Goal: Task Accomplishment & Management: Complete application form

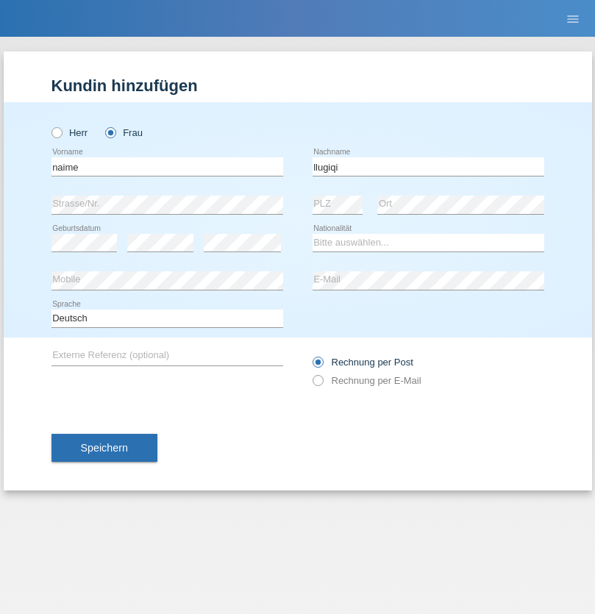
type input "llugiqi"
select select "CH"
radio input "true"
click at [167, 166] on input "text" at bounding box center [167, 166] width 232 height 18
type input "[PERSON_NAME]"
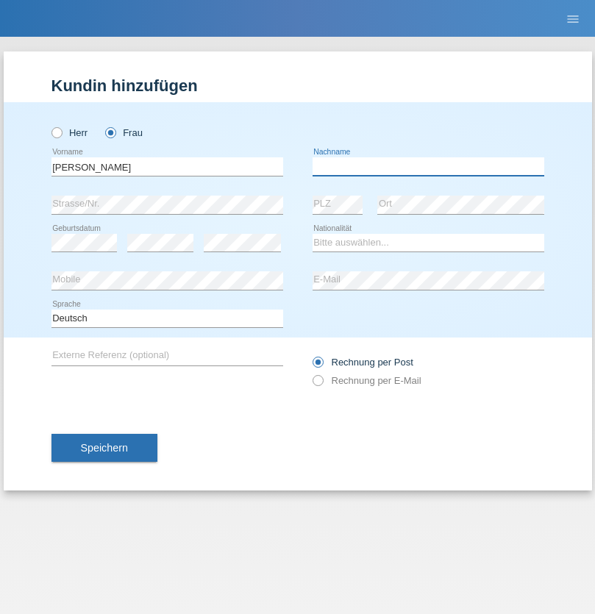
click at [428, 166] on input "text" at bounding box center [429, 166] width 232 height 18
type input "Von Euw"
select select "CH"
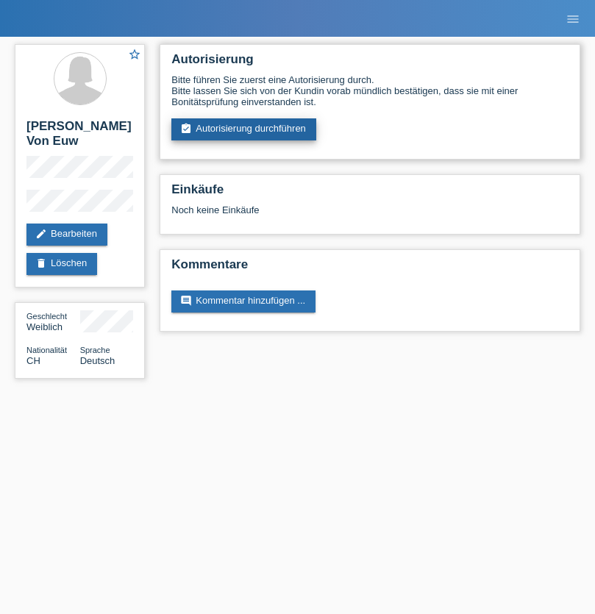
click at [244, 129] on link "assignment_turned_in Autorisierung durchführen" at bounding box center [243, 129] width 145 height 22
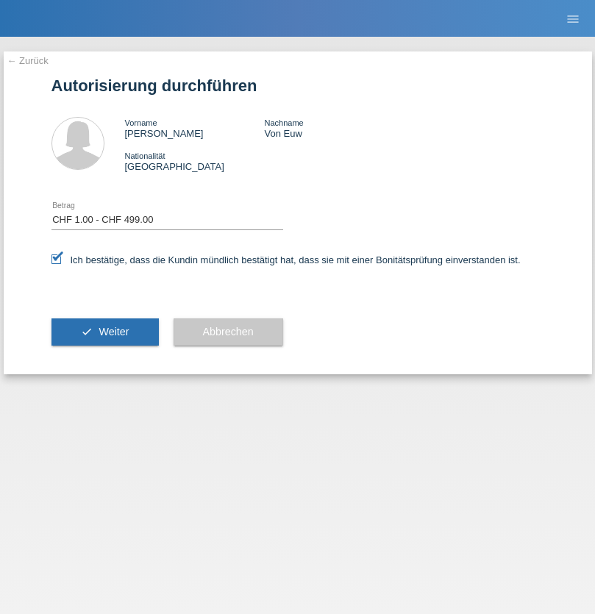
select select "1"
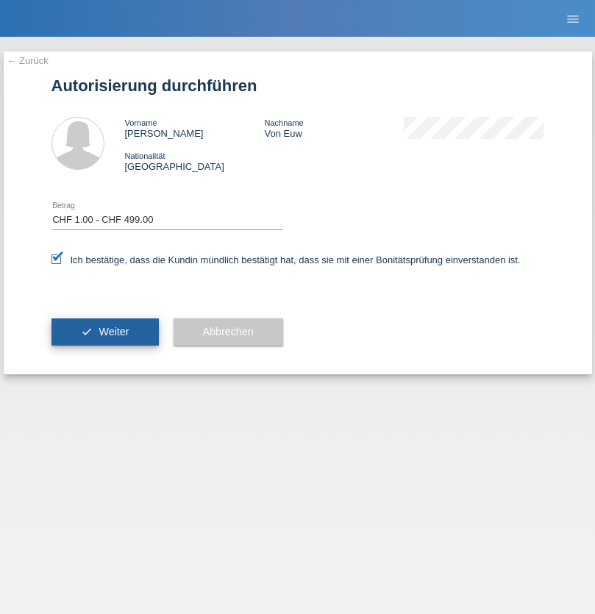
click at [104, 332] on span "Weiter" at bounding box center [114, 332] width 30 height 12
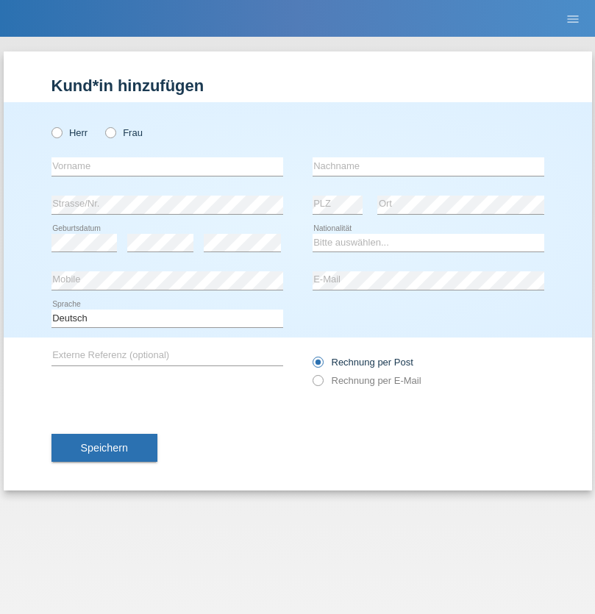
radio input "true"
click at [167, 166] on input "text" at bounding box center [167, 166] width 232 height 18
type input "Khoshnaw"
click at [428, 166] on input "text" at bounding box center [429, 166] width 232 height 18
type input "Abdulqadir"
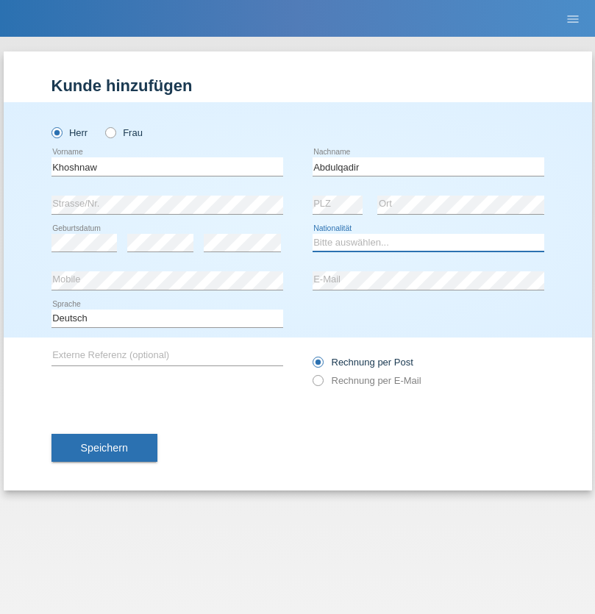
select select "IR"
select select "C"
select select "03"
select select "09"
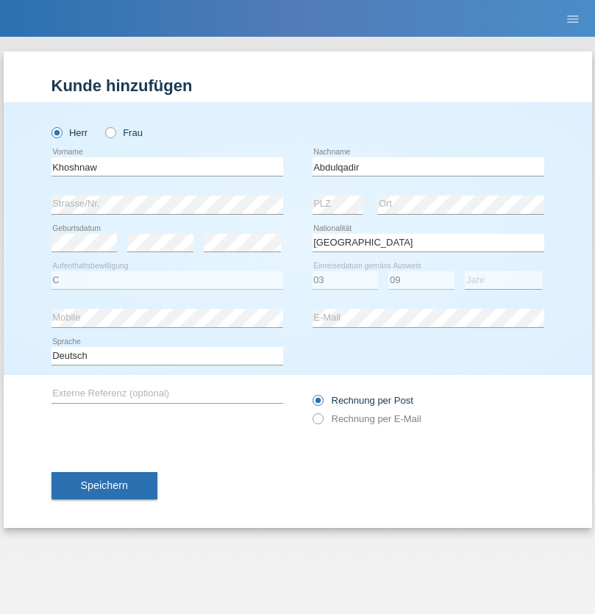
select select "2015"
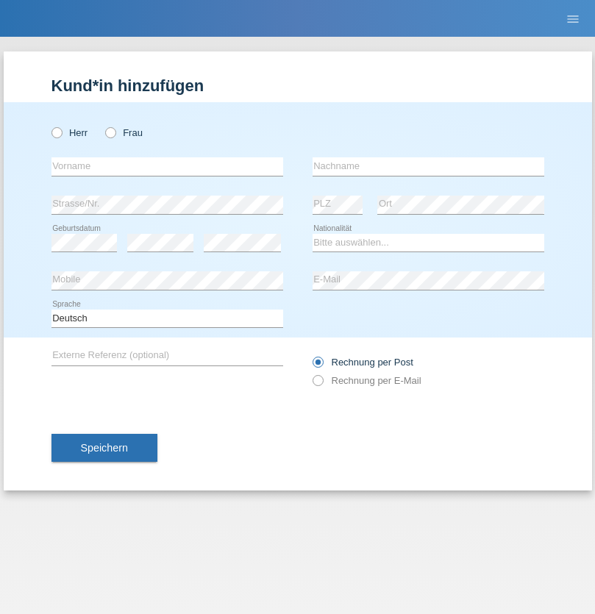
radio input "true"
click at [167, 166] on input "text" at bounding box center [167, 166] width 232 height 18
type input "Mustafa"
click at [428, 166] on input "text" at bounding box center [429, 166] width 232 height 18
type input "Sokol"
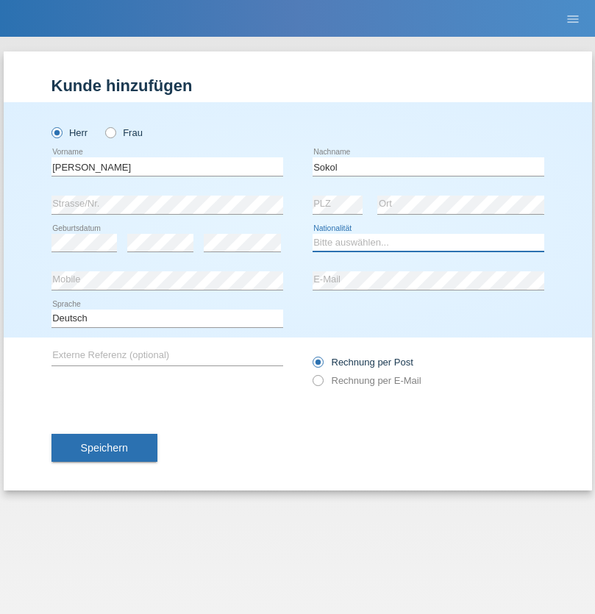
select select "XK"
select select "C"
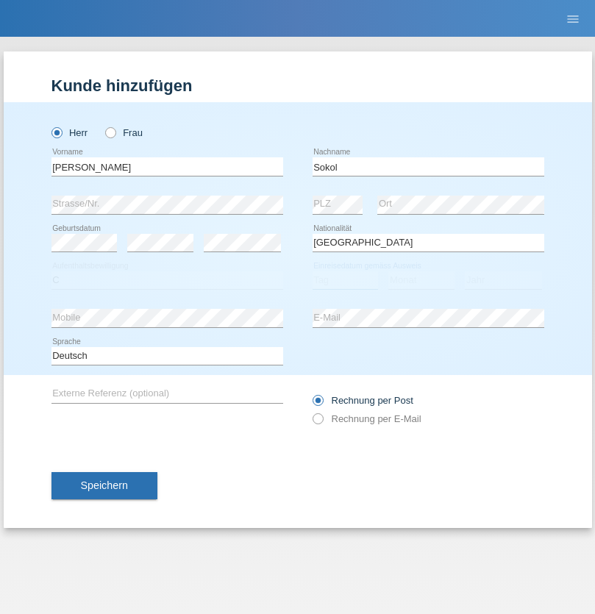
select select "02"
select select "08"
select select "1988"
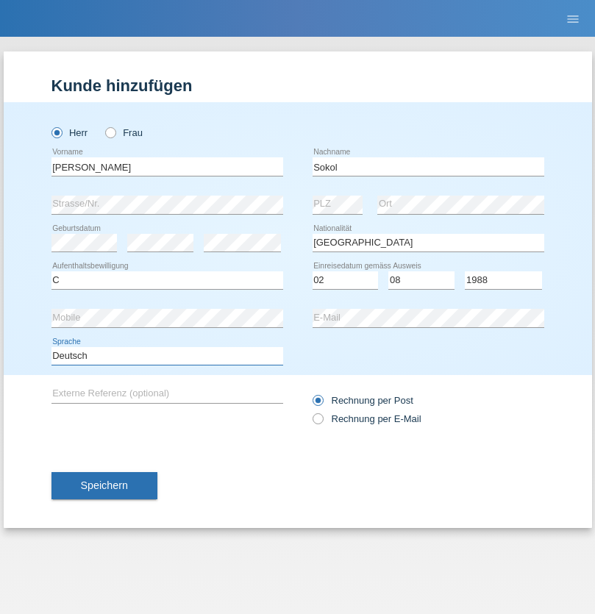
select select "en"
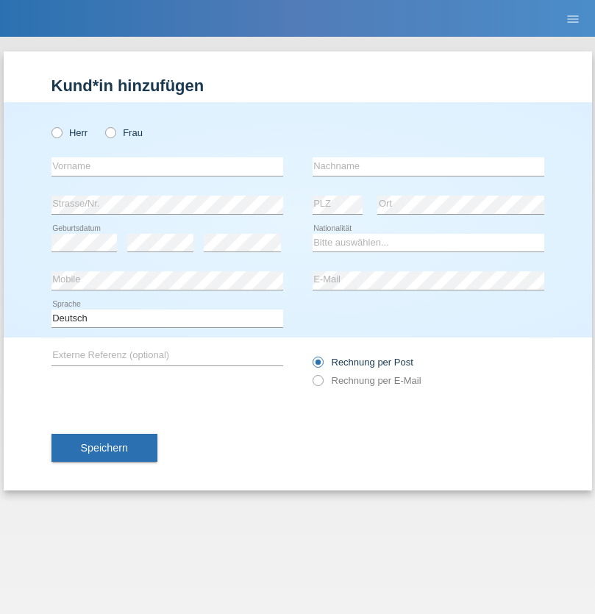
radio input "true"
click at [167, 166] on input "text" at bounding box center [167, 166] width 232 height 18
type input "Mustafa"
click at [428, 166] on input "text" at bounding box center [429, 166] width 232 height 18
type input "Sokol"
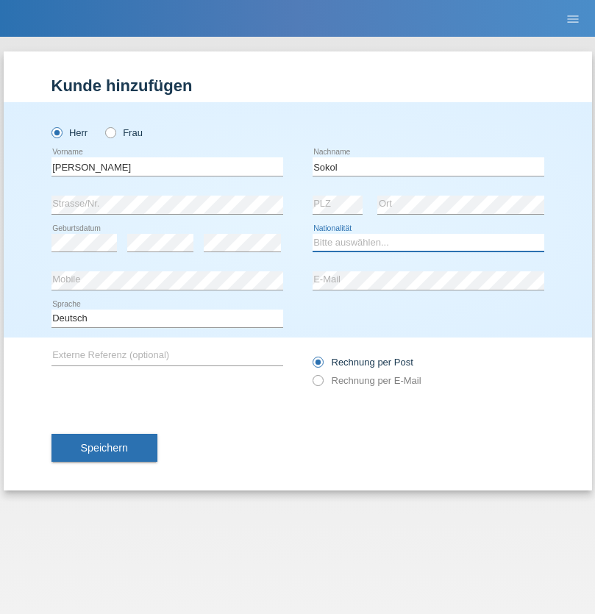
select select "XK"
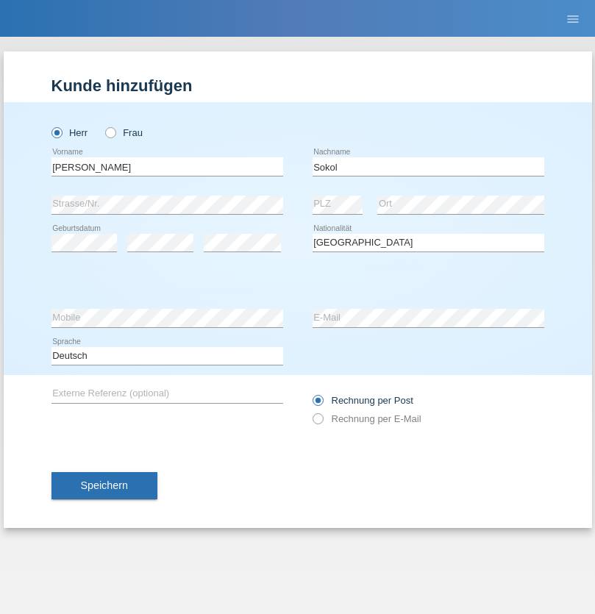
select select "C"
select select "02"
select select "08"
select select "1988"
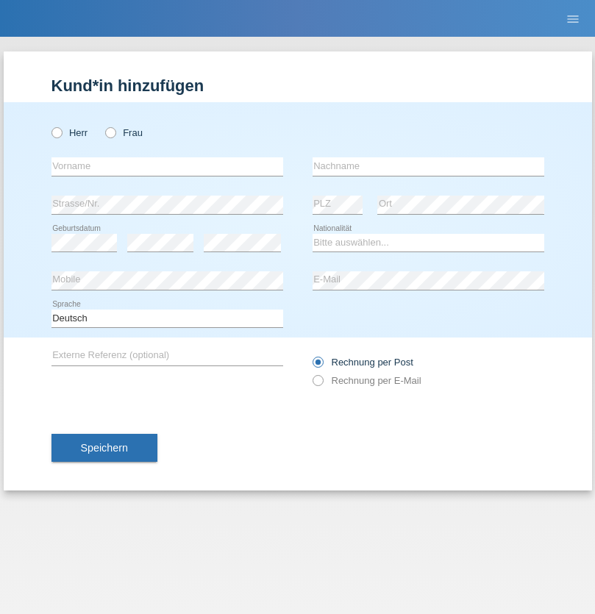
radio input "true"
click at [167, 166] on input "text" at bounding box center [167, 166] width 232 height 18
type input "Shanas"
click at [428, 166] on input "text" at bounding box center [429, 166] width 232 height 18
type input "Baranati"
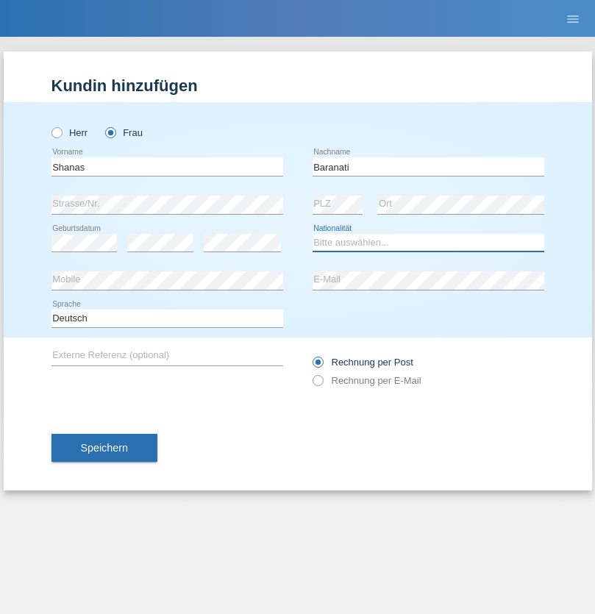
select select "CH"
radio input "true"
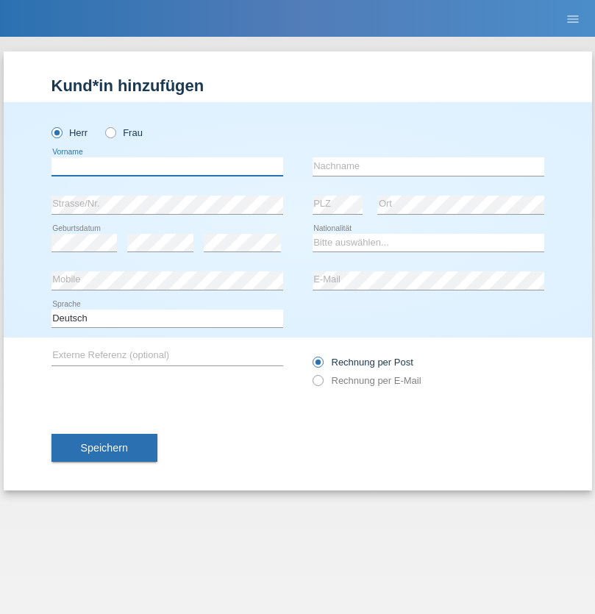
click at [167, 166] on input "text" at bounding box center [167, 166] width 232 height 18
type input "[PERSON_NAME]"
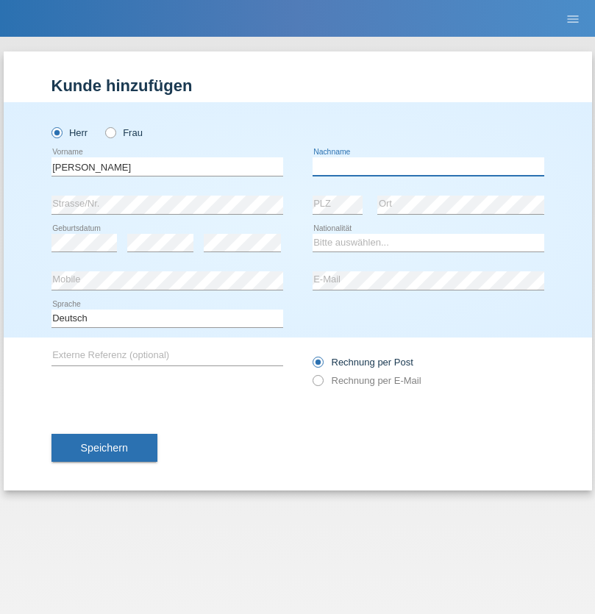
click at [428, 166] on input "text" at bounding box center [429, 166] width 232 height 18
type input "[PERSON_NAME]"
select select "PL"
select select "C"
select select "11"
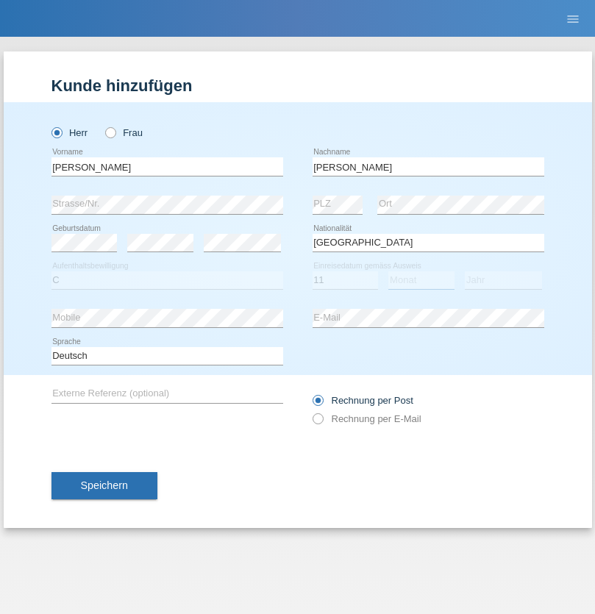
select select "01"
select select "2007"
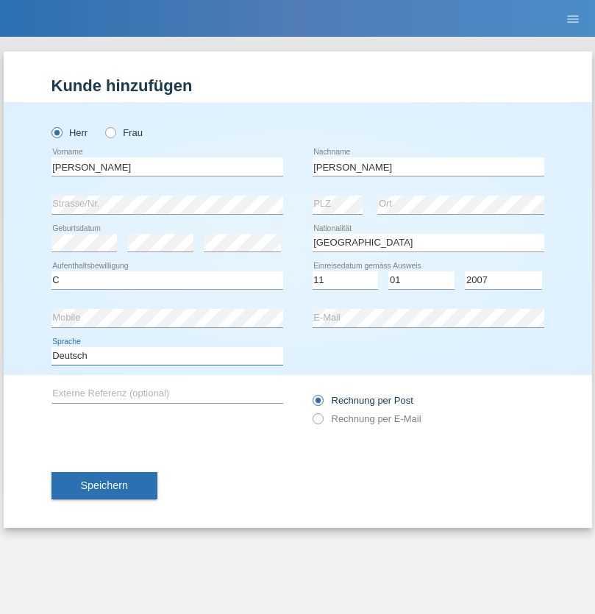
select select "en"
